Goal: Information Seeking & Learning: Find specific fact

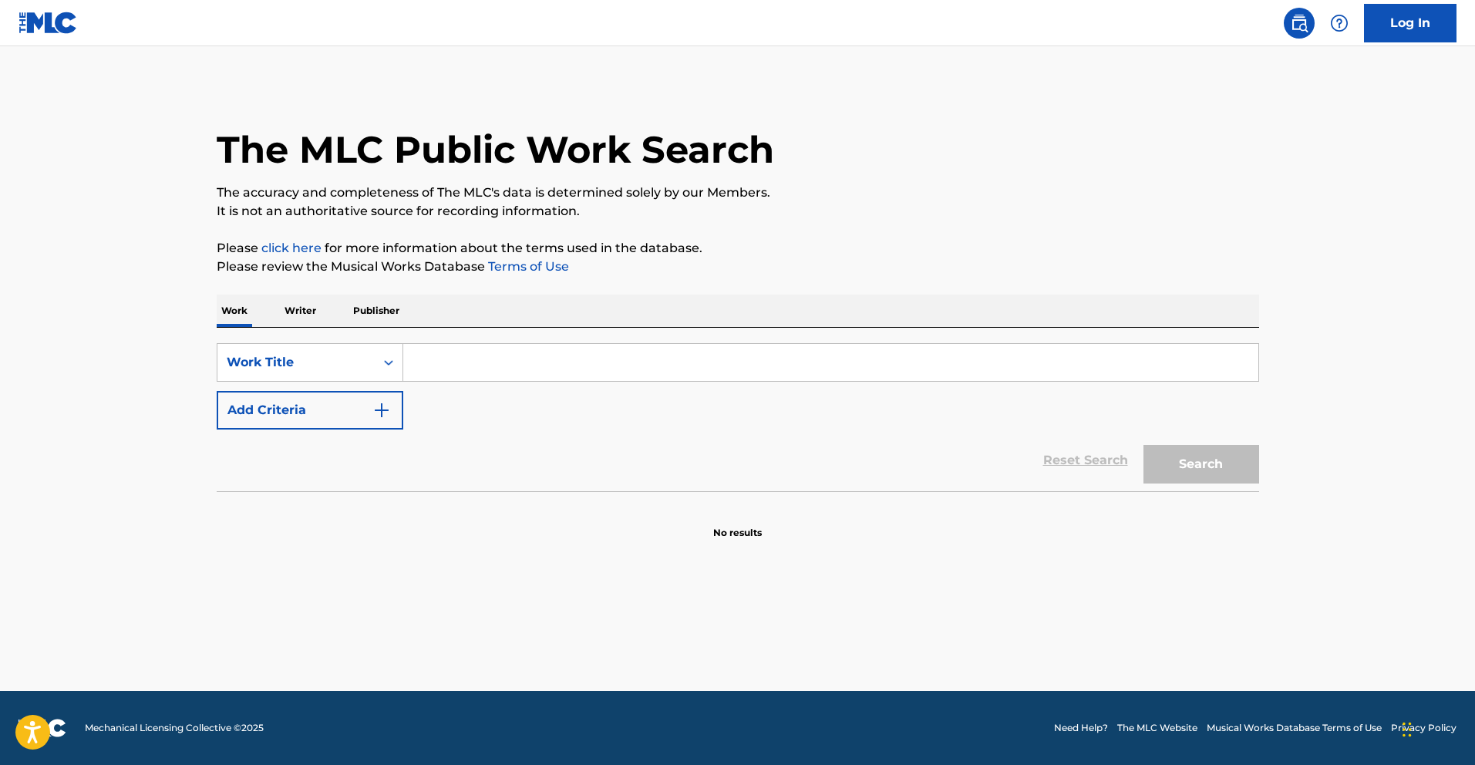
click at [325, 319] on div "Work Writer Publisher" at bounding box center [738, 311] width 1043 height 32
click at [305, 313] on p "Writer" at bounding box center [300, 311] width 41 height 32
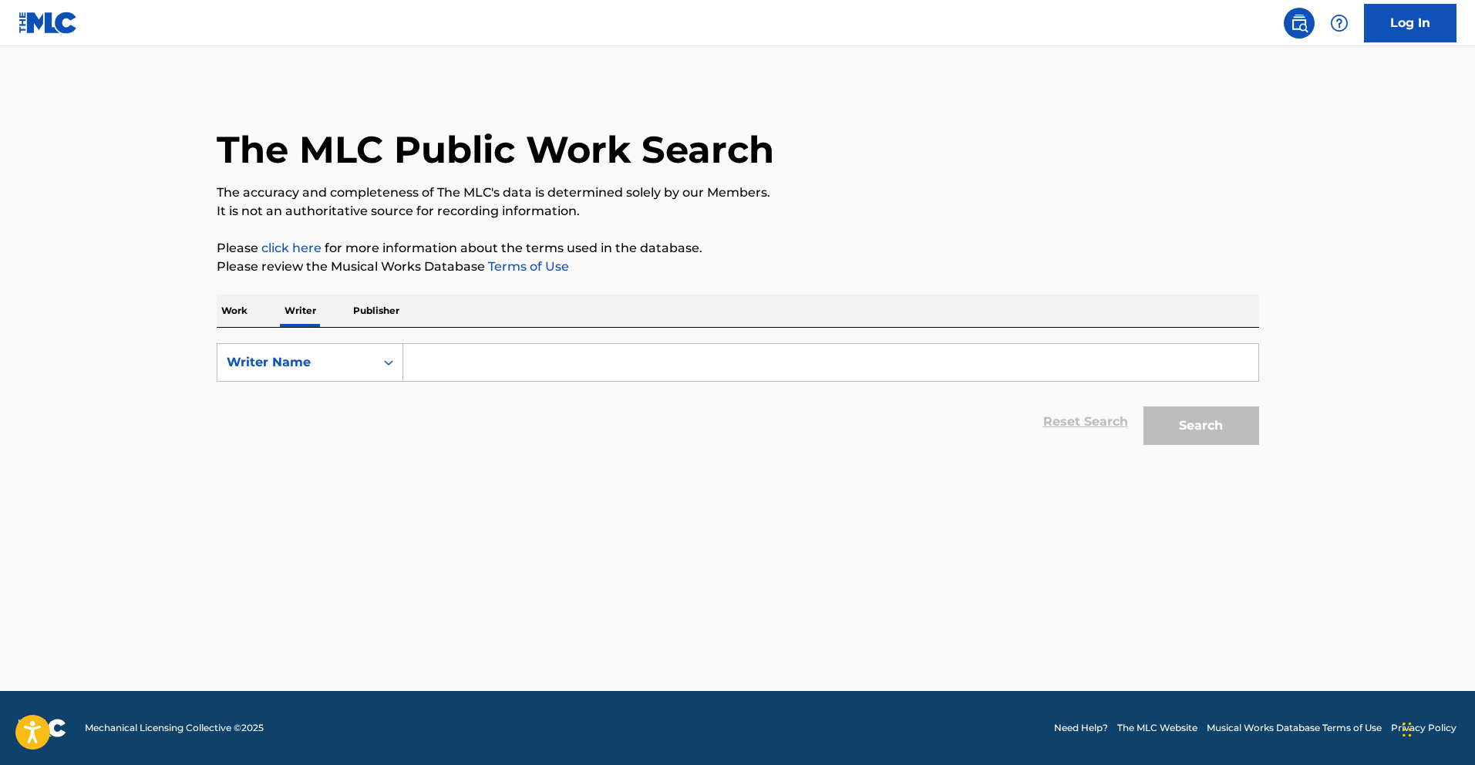
click at [483, 335] on div "SearchWithCriteria7e2c3110-312b-4e20-9617-6e1e6651ba47 Writer Name Reset Search…" at bounding box center [738, 390] width 1043 height 125
click at [466, 352] on input "Search Form" at bounding box center [830, 362] width 855 height 37
type input "W"
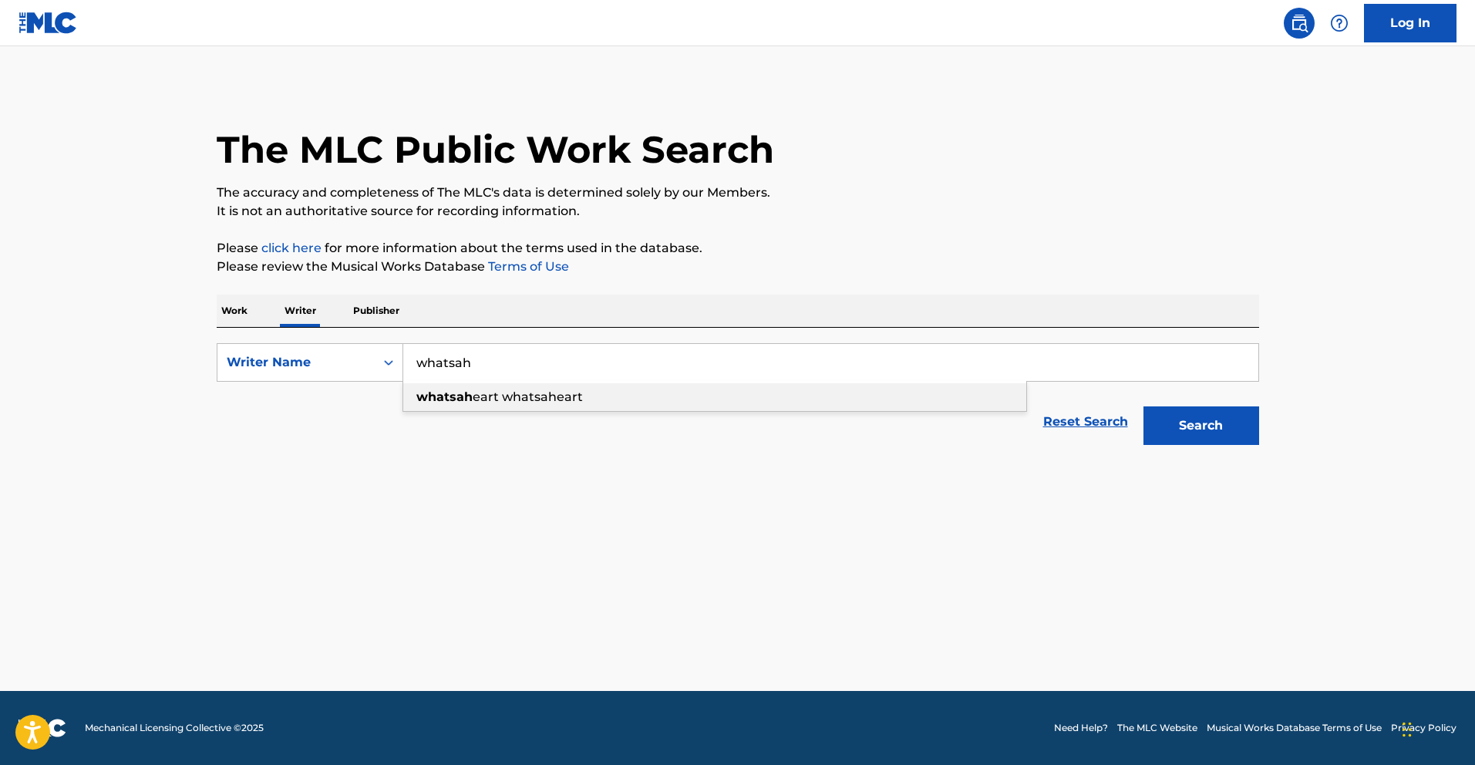
click at [466, 399] on strong "whatsah" at bounding box center [444, 396] width 56 height 15
type input "whatsaheart whatsaheart"
click at [1191, 430] on button "Search" at bounding box center [1202, 425] width 116 height 39
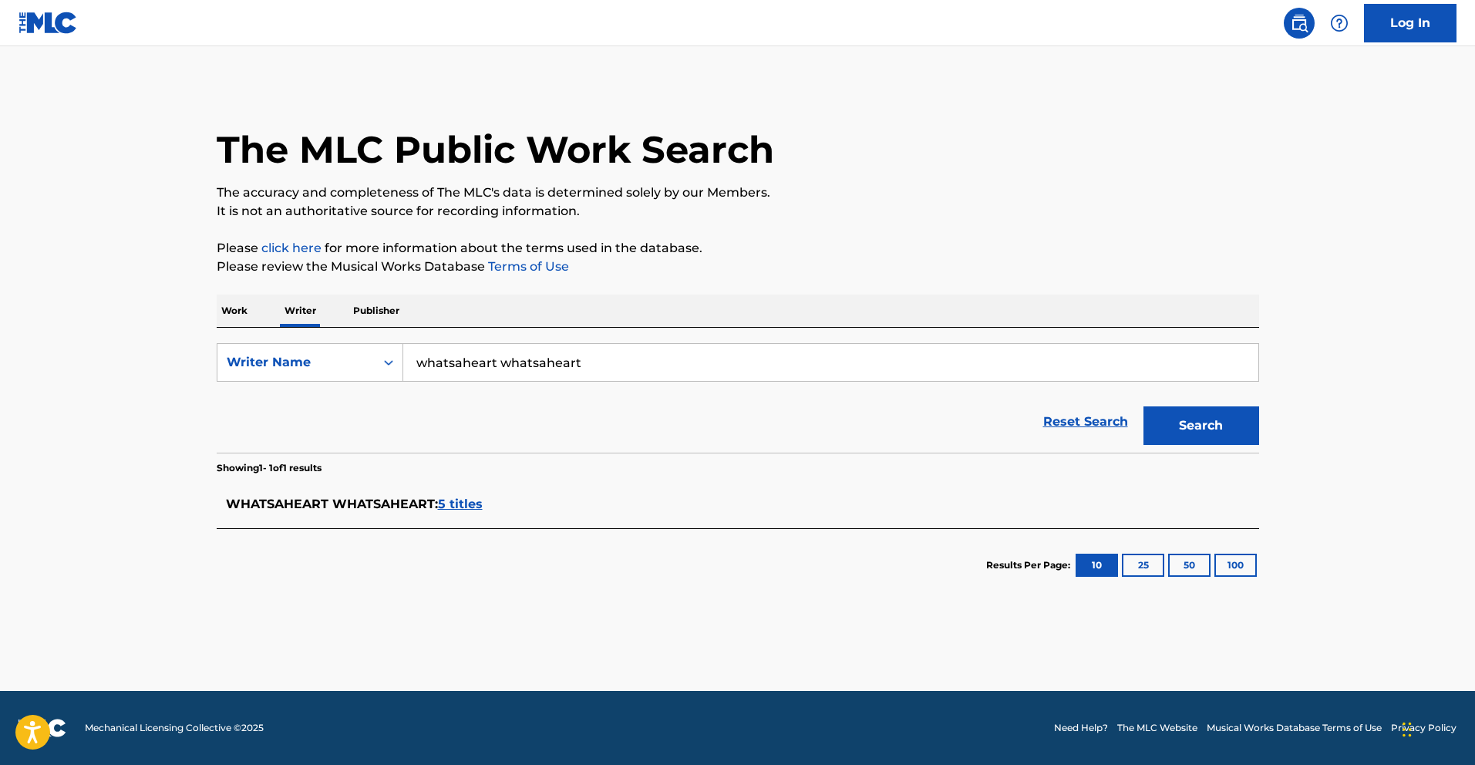
click at [455, 507] on span "5 titles" at bounding box center [460, 504] width 45 height 15
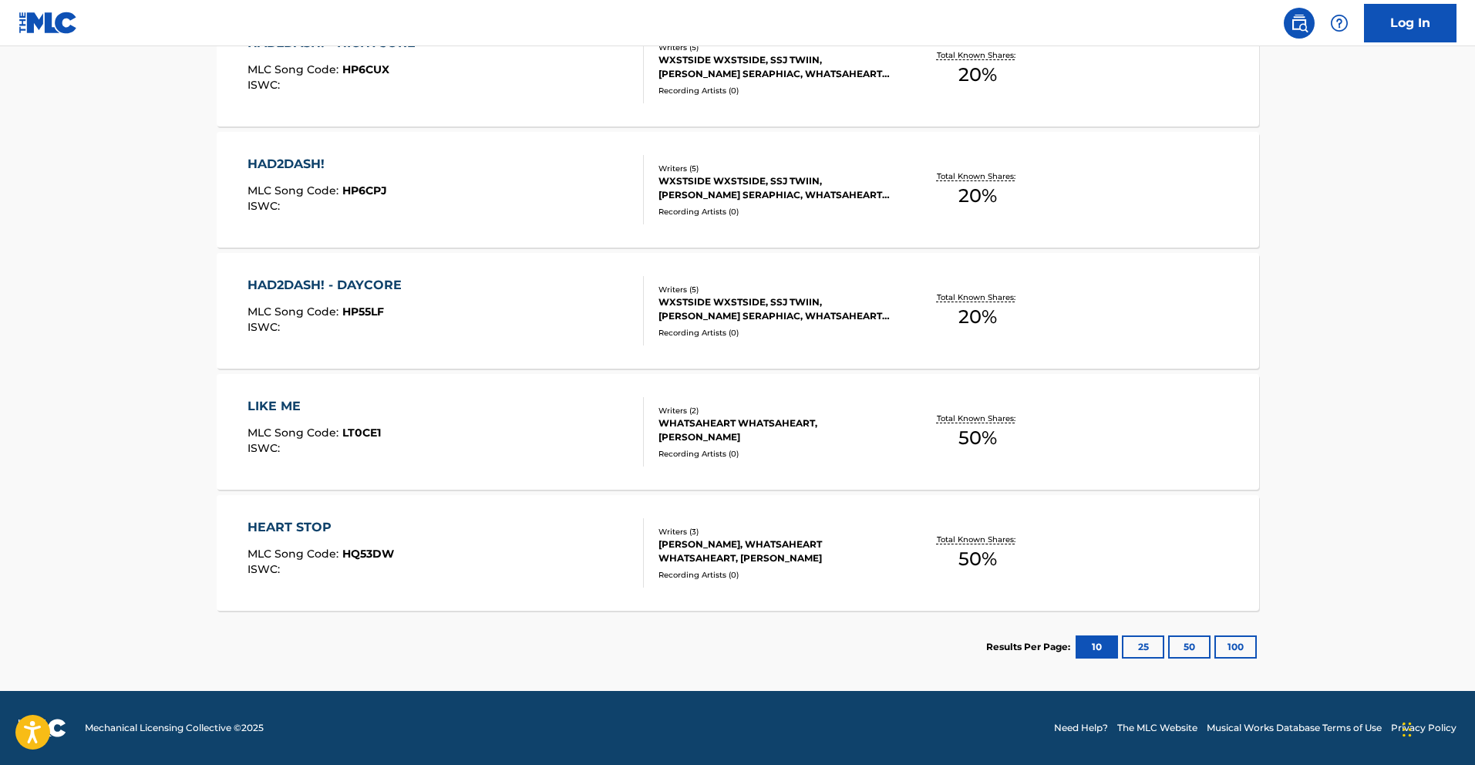
scroll to position [507, 0]
